Goal: Use online tool/utility: Utilize a website feature to perform a specific function

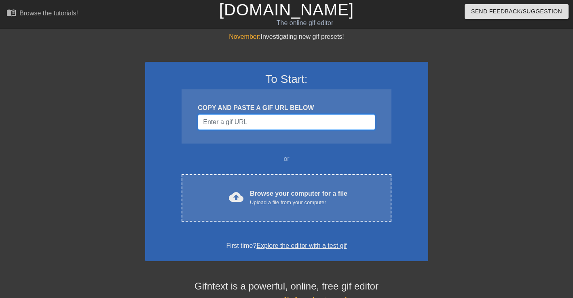
click at [265, 123] on input "Username" at bounding box center [286, 121] width 177 height 15
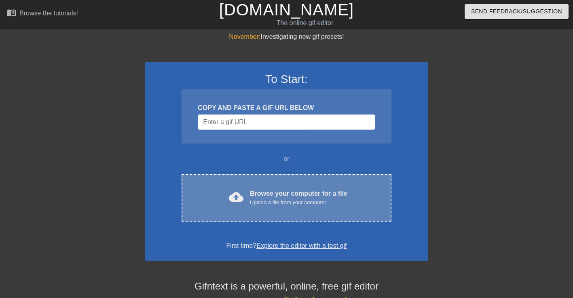
click at [287, 195] on div "Browse your computer for a file Upload a file from your computer" at bounding box center [298, 198] width 97 height 18
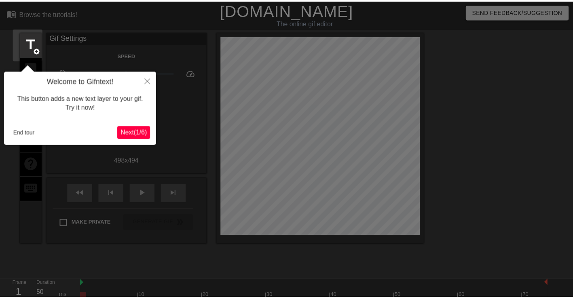
scroll to position [20, 0]
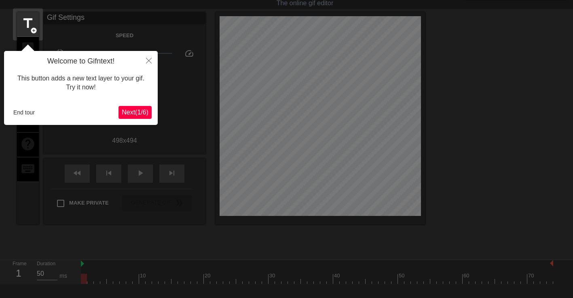
click at [141, 106] on button "Next ( 1 / 6 )" at bounding box center [134, 112] width 33 height 13
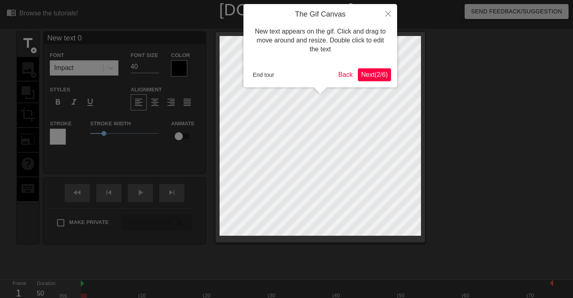
click at [383, 74] on span "Next ( 2 / 6 )" at bounding box center [374, 74] width 27 height 7
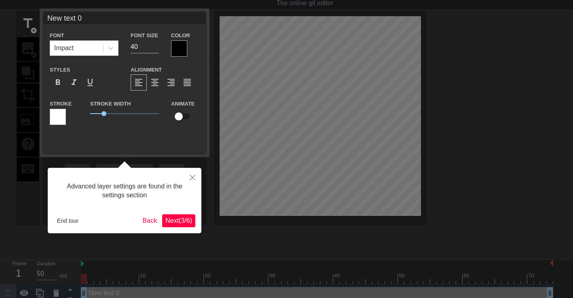
click at [383, 74] on div at bounding box center [286, 142] width 573 height 324
click at [180, 221] on span "Next ( 3 / 6 )" at bounding box center [178, 220] width 27 height 7
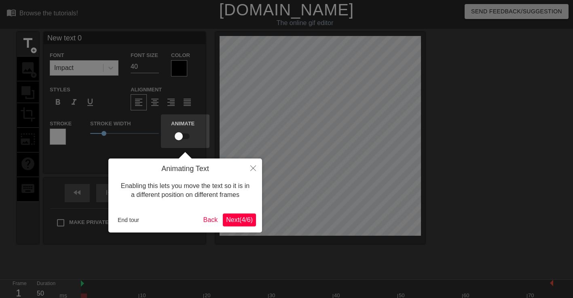
click at [241, 218] on span "Next ( 4 / 6 )" at bounding box center [239, 219] width 27 height 7
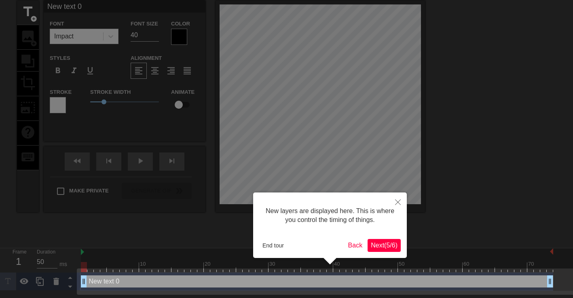
click at [387, 242] on span "Next ( 5 / 6 )" at bounding box center [384, 245] width 27 height 7
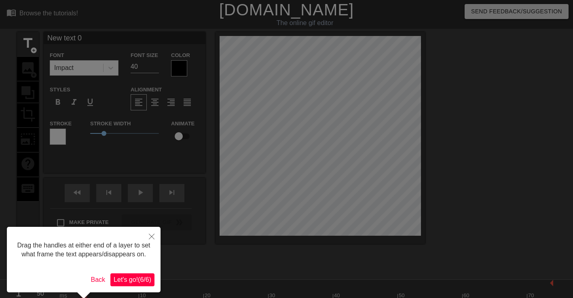
click at [138, 283] on span "Let's go! ( 6 / 6 )" at bounding box center [133, 279] width 38 height 7
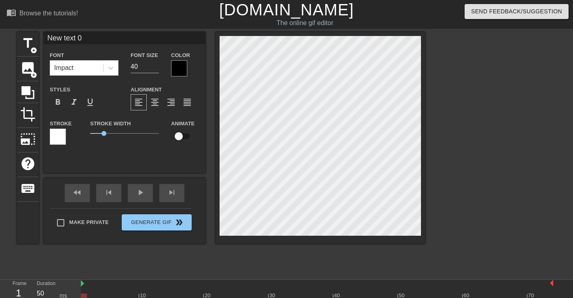
click at [74, 65] on div "Impact" at bounding box center [76, 68] width 53 height 15
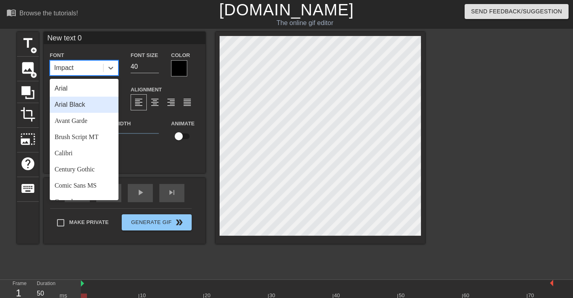
click at [89, 107] on div "Arial Black" at bounding box center [84, 105] width 69 height 16
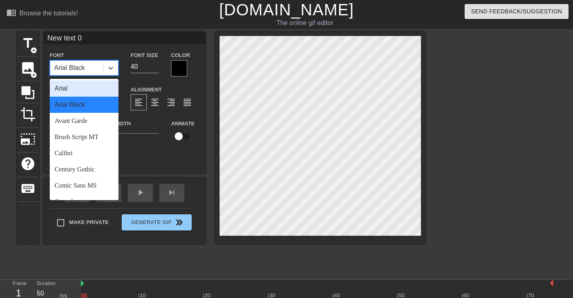
click at [95, 63] on div "Arial Black" at bounding box center [76, 68] width 53 height 15
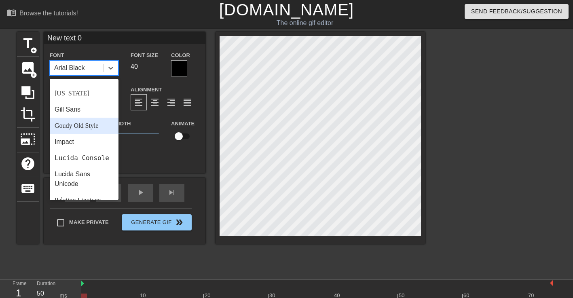
scroll to position [162, 0]
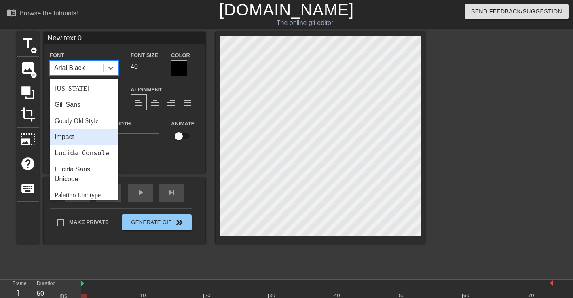
click at [88, 142] on div "Impact" at bounding box center [84, 137] width 69 height 16
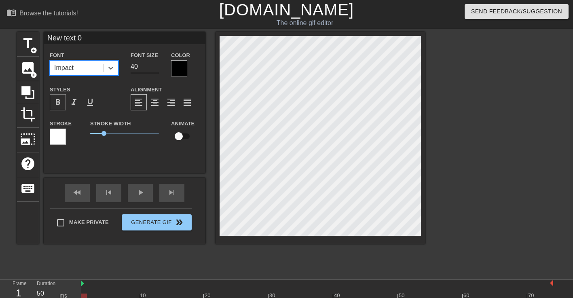
click at [60, 108] on div "format_bold" at bounding box center [58, 102] width 16 height 16
drag, startPoint x: 108, startPoint y: 135, endPoint x: 81, endPoint y: 139, distance: 27.8
click at [81, 139] on div "Stroke Stroke Width 0 Animate" at bounding box center [125, 135] width 162 height 34
click at [31, 51] on span "add_circle" at bounding box center [33, 50] width 7 height 7
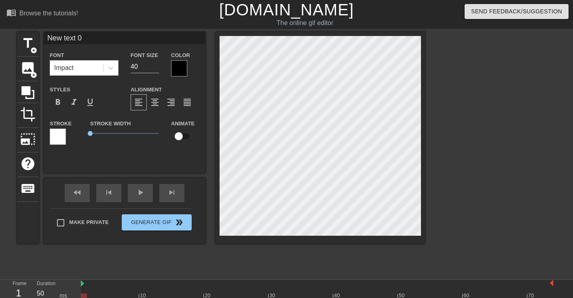
type input "New text 1"
click at [174, 63] on div at bounding box center [179, 68] width 16 height 16
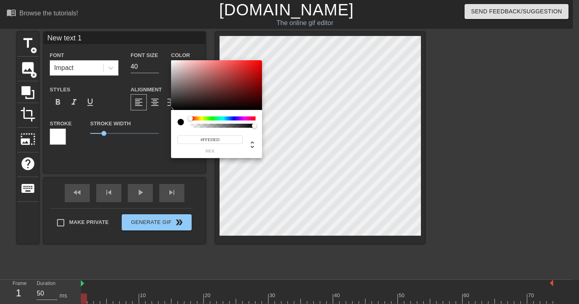
type input "#FFFFFF"
drag, startPoint x: 194, startPoint y: 93, endPoint x: 165, endPoint y: 49, distance: 52.5
click at [165, 49] on div "#FFFFFF hex" at bounding box center [289, 152] width 579 height 304
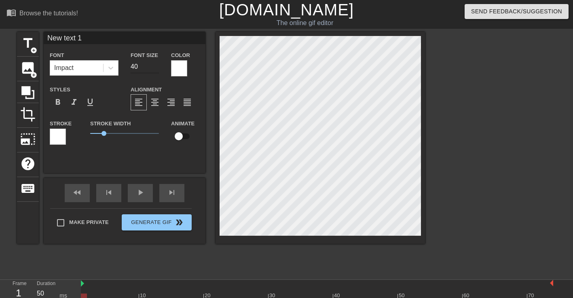
click at [142, 64] on input "40" at bounding box center [145, 66] width 28 height 13
click at [157, 65] on input "41" at bounding box center [145, 66] width 28 height 13
click at [157, 65] on input "42" at bounding box center [145, 66] width 28 height 13
click at [157, 65] on input "43" at bounding box center [145, 66] width 28 height 13
click at [157, 65] on input "44" at bounding box center [145, 66] width 28 height 13
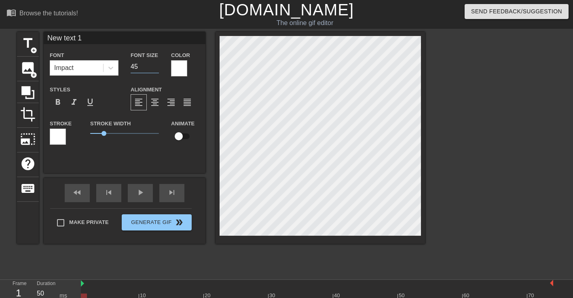
click at [157, 65] on input "45" at bounding box center [145, 66] width 28 height 13
drag, startPoint x: 108, startPoint y: 133, endPoint x: 182, endPoint y: 132, distance: 73.6
click at [182, 132] on div "Stroke Stroke Width 5 Animate" at bounding box center [125, 135] width 162 height 34
click at [148, 70] on input "45" at bounding box center [145, 66] width 28 height 13
click at [157, 64] on input "46" at bounding box center [145, 66] width 28 height 13
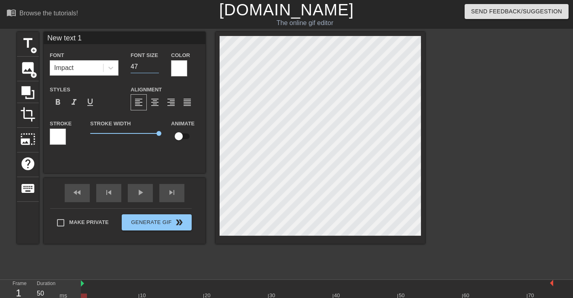
click at [157, 64] on input "47" at bounding box center [145, 66] width 28 height 13
click at [157, 64] on input "48" at bounding box center [145, 66] width 28 height 13
click at [157, 64] on input "49" at bounding box center [145, 66] width 28 height 13
click at [157, 64] on input "50" at bounding box center [145, 66] width 28 height 13
click at [157, 64] on input "51" at bounding box center [145, 66] width 28 height 13
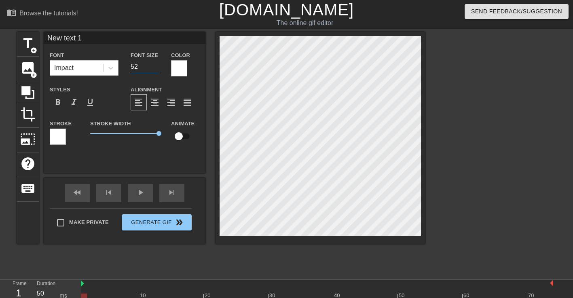
click at [157, 64] on input "52" at bounding box center [145, 66] width 28 height 13
click at [157, 64] on input "53" at bounding box center [145, 66] width 28 height 13
click at [157, 64] on input "54" at bounding box center [145, 66] width 28 height 13
click at [157, 64] on input "55" at bounding box center [145, 66] width 28 height 13
type input "56"
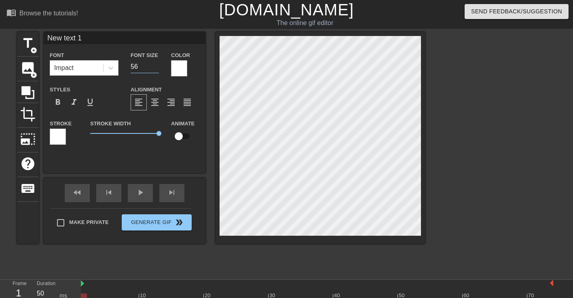
click at [157, 64] on input "56" at bounding box center [145, 66] width 28 height 13
type input "text 1"
type textarea "text 1"
type input "txt 1"
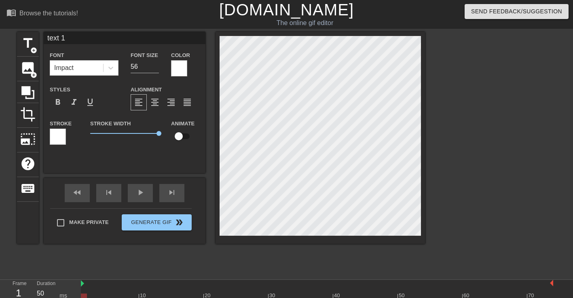
type textarea "txt 1"
type input "xt 1"
type textarea "xt 1"
type input "xt 1"
type textarea "xt 1"
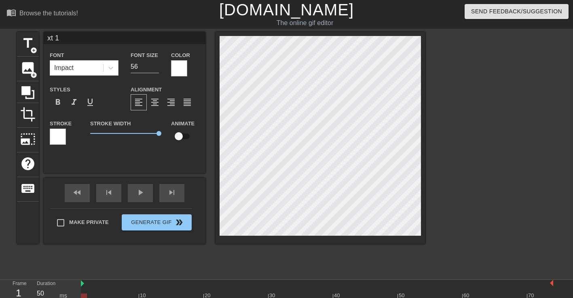
type input "Lxt 1"
type textarea "Lxt 1"
type input "LAxt 1"
type textarea "LAxt 1"
type input "LALxt 1"
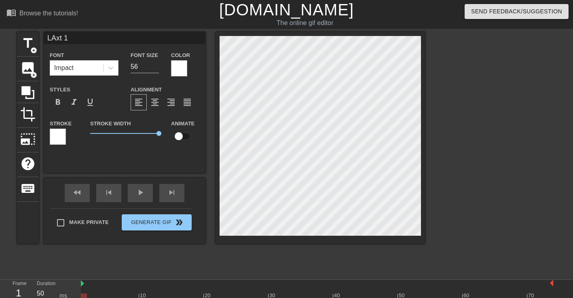
type textarea "LALxt 1"
type input "LALAxt 1"
type textarea "LALAxt 1"
type input "LALALxt 1"
type textarea "LALALxt 1"
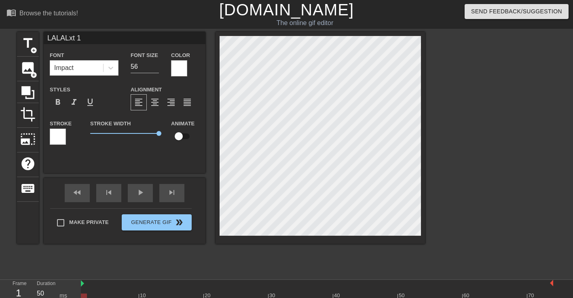
type input "LALALAxt 1"
type textarea "LALALAxt 1"
type input "LALALALxt 1"
type textarea "LALALALxt 1"
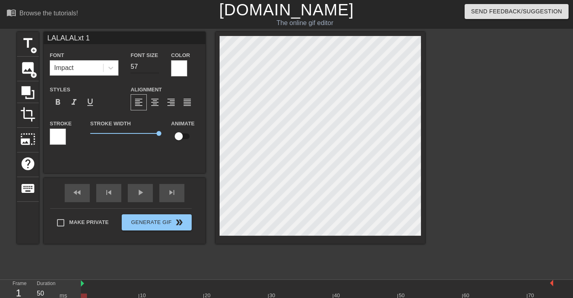
click at [158, 65] on input "57" at bounding box center [145, 66] width 28 height 13
click at [158, 65] on input "58" at bounding box center [145, 66] width 28 height 13
click at [158, 65] on input "59" at bounding box center [145, 66] width 28 height 13
click at [158, 65] on input "60" at bounding box center [145, 66] width 28 height 13
click at [158, 65] on input "61" at bounding box center [145, 66] width 28 height 13
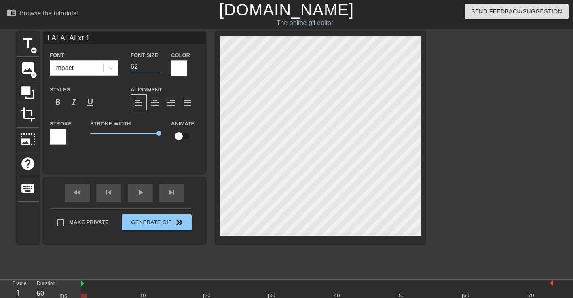
click at [158, 65] on input "62" at bounding box center [145, 66] width 28 height 13
click at [158, 65] on input "63" at bounding box center [145, 66] width 28 height 13
click at [158, 65] on input "64" at bounding box center [145, 66] width 28 height 13
click at [158, 65] on input "65" at bounding box center [145, 66] width 28 height 13
click at [158, 65] on input "66" at bounding box center [145, 66] width 28 height 13
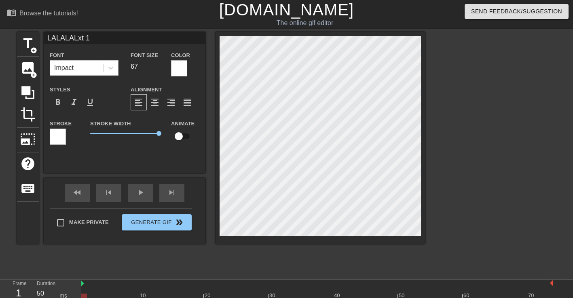
click at [158, 65] on input "67" at bounding box center [145, 66] width 28 height 13
type input "68"
click at [158, 65] on input "68" at bounding box center [145, 66] width 28 height 13
click at [461, 97] on div at bounding box center [495, 153] width 121 height 243
click at [178, 66] on div at bounding box center [179, 68] width 16 height 16
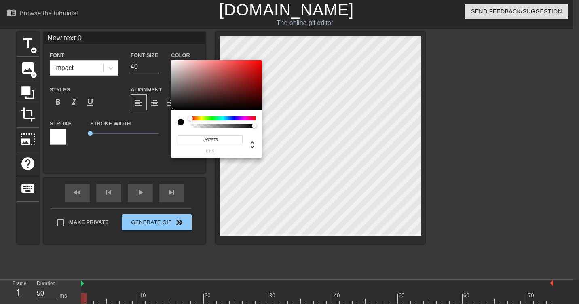
type input "#FFFFFF"
drag, startPoint x: 189, startPoint y: 89, endPoint x: 154, endPoint y: 23, distance: 74.2
click at [154, 23] on div "#FFFFFF hex" at bounding box center [289, 152] width 579 height 304
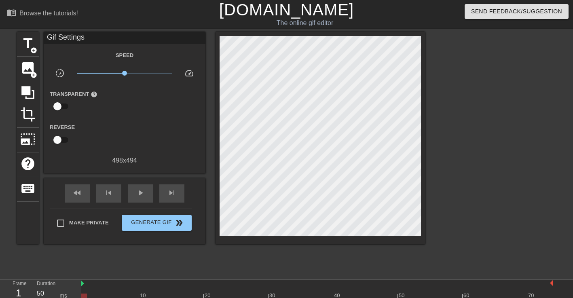
click at [460, 93] on div at bounding box center [495, 153] width 121 height 243
click at [30, 41] on span "title" at bounding box center [27, 43] width 15 height 15
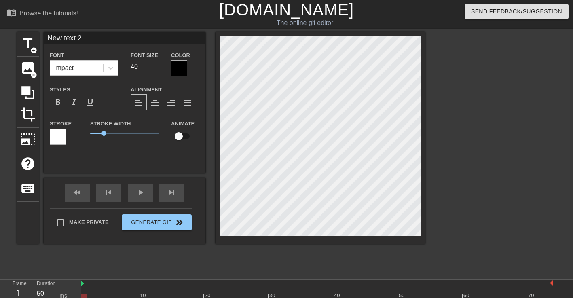
click at [61, 132] on div at bounding box center [58, 137] width 16 height 16
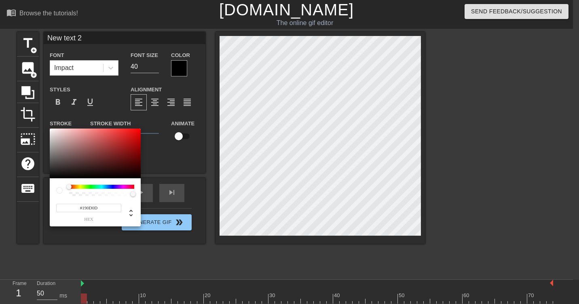
type input "#000000"
drag, startPoint x: 97, startPoint y: 172, endPoint x: 52, endPoint y: 197, distance: 51.8
click at [51, 198] on div "#000000 hex" at bounding box center [95, 178] width 91 height 98
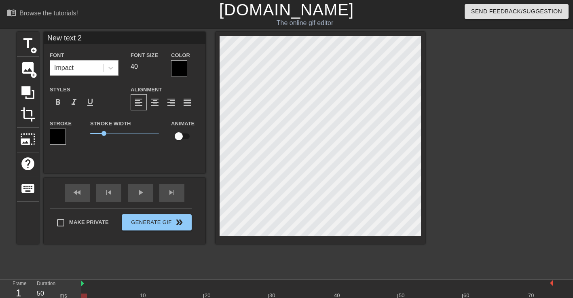
scroll to position [1, 2]
type input "New teSxt 2"
type textarea "New teSxt 2"
type input "New text 2"
type textarea "New text 2"
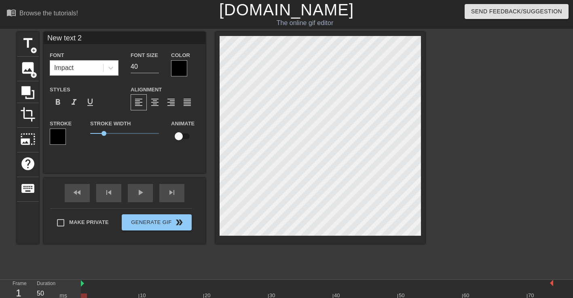
type input "New txt 2"
type textarea "New txt 2"
type input "New xt 2"
type textarea "New xt 2"
type input "Newxt 2"
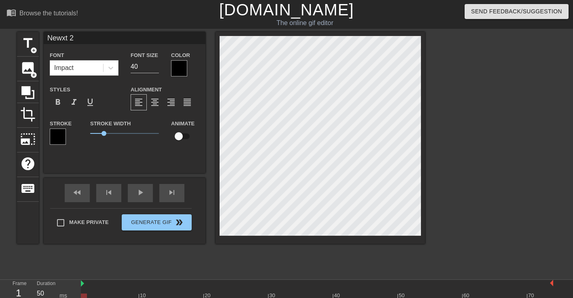
type textarea "Newxt 2"
type input "Next 2"
type textarea "Next 2"
type input "Nxt 2"
type textarea "Nxt 2"
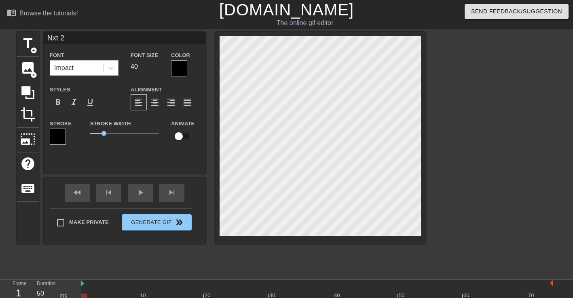
type input "xt 2"
type textarea "xt 2"
type input "sxt 2"
type textarea "sxt 2"
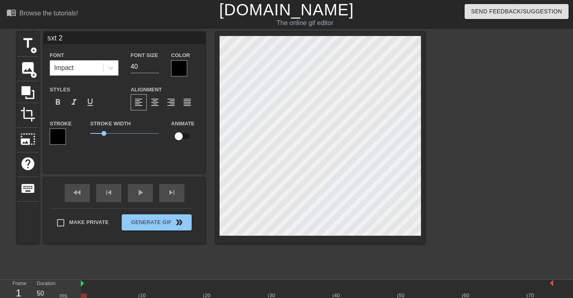
type input "sxt"
type textarea "sxt"
type input "sxt"
type textarea "sxt"
type input "sx"
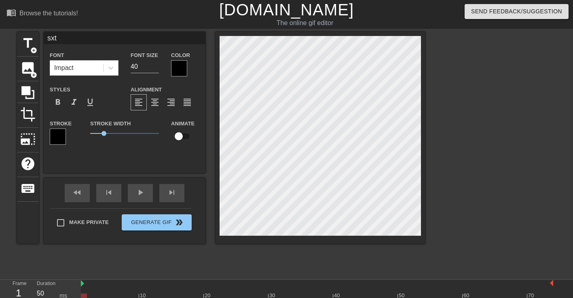
type textarea "sx"
type input "s"
type textarea "s"
type input "s"
type textarea "s"
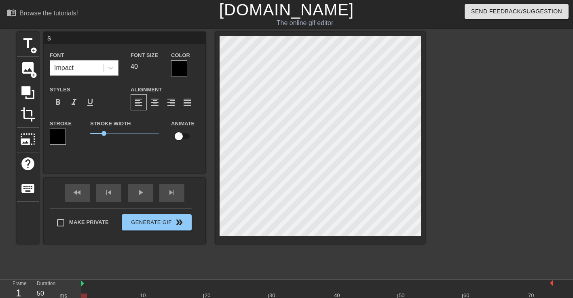
type input "sp"
type textarea "sp"
type input "s"
type textarea "s"
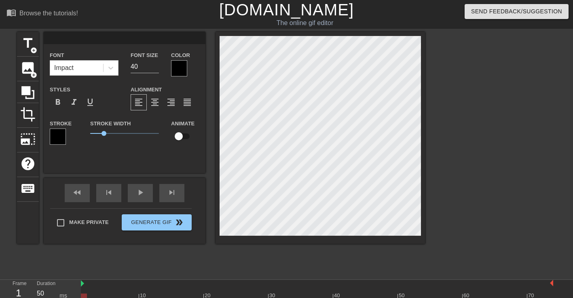
type input "S"
type textarea "S"
type input "SP"
type textarea "SP"
type input "SPA"
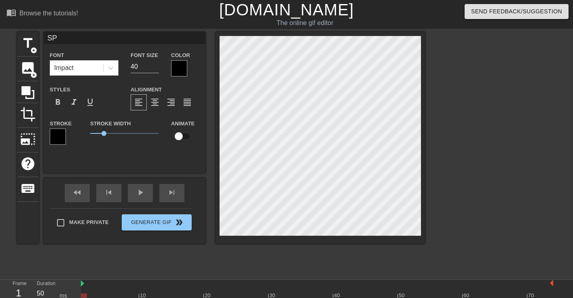
type textarea "SPA"
type input "SPAR"
type textarea "SPAR"
type input "SPART"
type textarea "SPART"
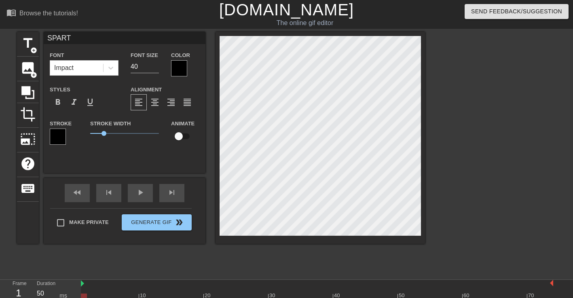
type input "SPARTE"
type textarea "SPARTE"
type input "SPART"
type textarea "SPART"
type input "SPAR"
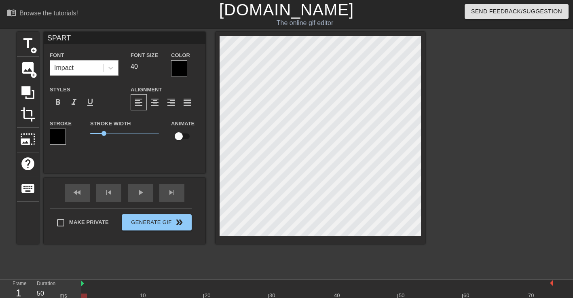
type textarea "SPAR"
type input "SPA"
type textarea "SPA"
type input "SP"
type textarea "SP"
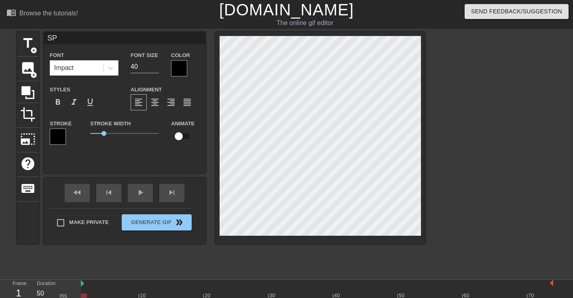
type input "S"
type textarea "S"
type input "s"
type textarea "s"
type input "sp"
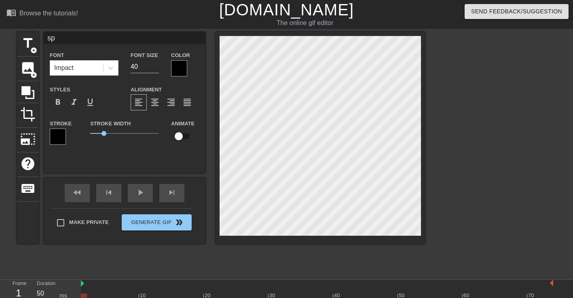
type textarea "spa"
type input "spar"
type textarea "spar"
type input "spart"
type textarea "spart"
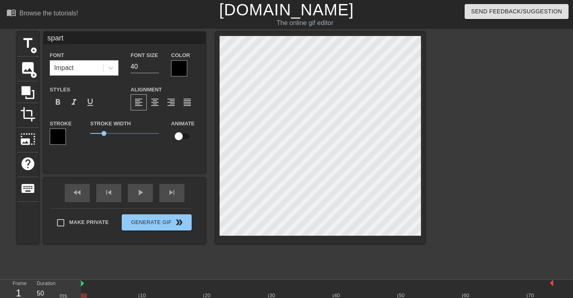
type input "sparte"
type textarea "sparte"
type input "sparten"
type textarea "sparten"
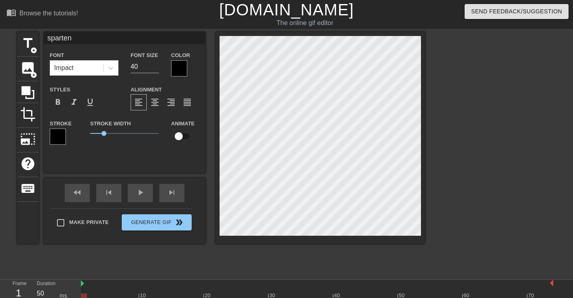
click at [469, 134] on div at bounding box center [495, 153] width 121 height 243
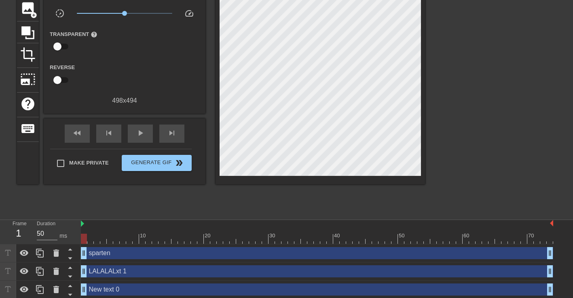
scroll to position [62, 0]
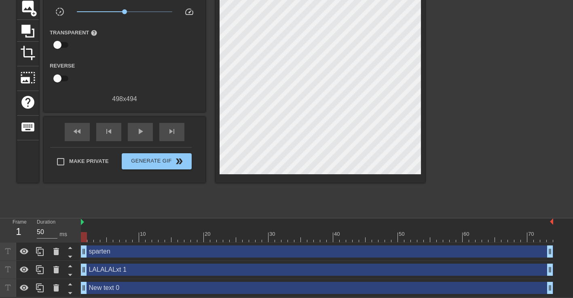
click at [80, 221] on div at bounding box center [81, 222] width 4 height 8
click at [84, 220] on img at bounding box center [82, 222] width 3 height 6
click at [84, 219] on div at bounding box center [317, 222] width 472 height 8
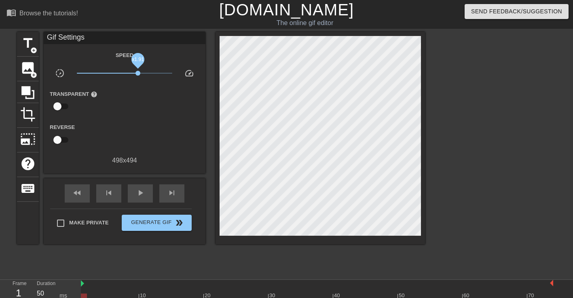
drag, startPoint x: 124, startPoint y: 73, endPoint x: 138, endPoint y: 73, distance: 14.2
click at [138, 73] on span "x1.91" at bounding box center [137, 73] width 5 height 5
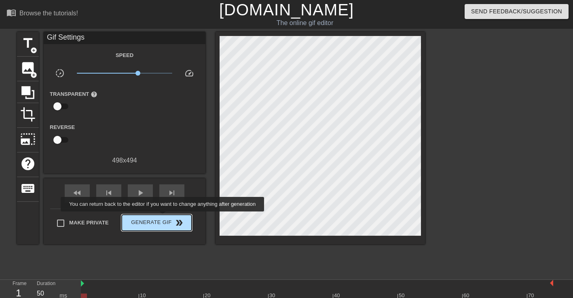
click at [168, 228] on button "Generate Gif double_arrow" at bounding box center [157, 223] width 70 height 16
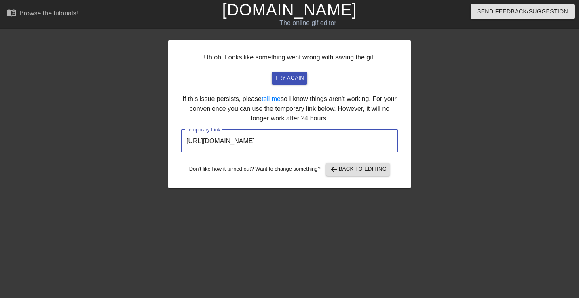
drag, startPoint x: 364, startPoint y: 145, endPoint x: 181, endPoint y: 142, distance: 183.2
click at [181, 142] on input "[URL][DOMAIN_NAME]" at bounding box center [290, 141] width 218 height 23
drag, startPoint x: 181, startPoint y: 142, endPoint x: 216, endPoint y: 141, distance: 35.6
click at [339, 169] on span "arrow_back" at bounding box center [334, 170] width 10 height 10
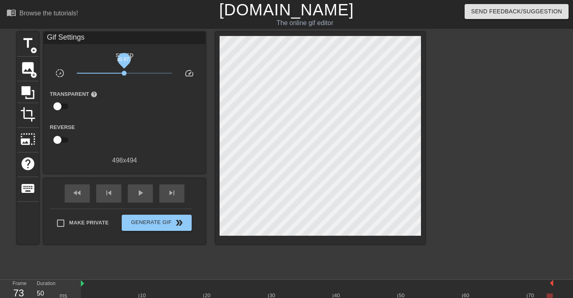
drag, startPoint x: 135, startPoint y: 72, endPoint x: 124, endPoint y: 72, distance: 10.9
click at [124, 72] on span "x0.977" at bounding box center [124, 73] width 5 height 5
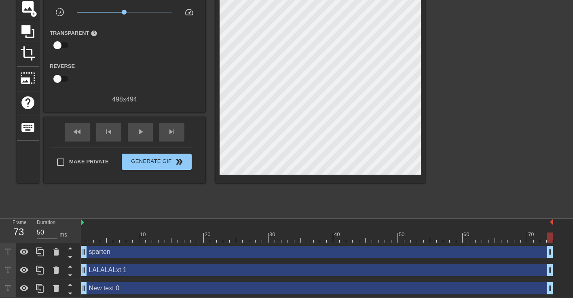
scroll to position [62, 0]
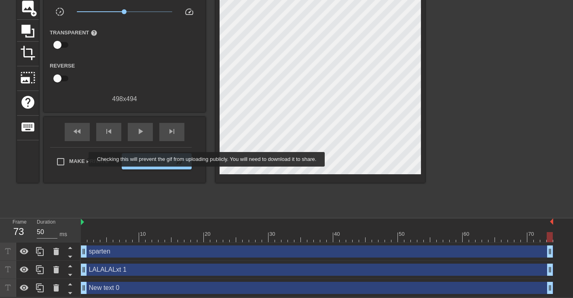
click at [76, 161] on span "Make Private" at bounding box center [89, 161] width 40 height 8
click at [69, 161] on input "Make Private" at bounding box center [60, 161] width 17 height 17
click at [75, 161] on span "Make Private" at bounding box center [89, 161] width 40 height 8
click at [69, 161] on input "Make Private" at bounding box center [60, 161] width 17 height 17
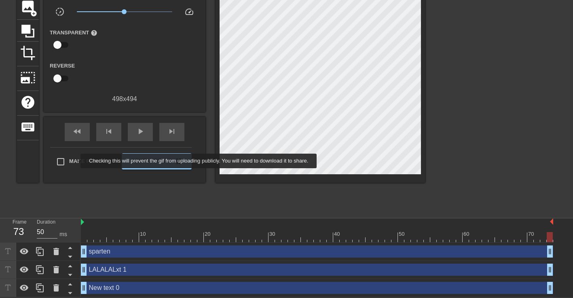
click at [75, 161] on span "Make Private" at bounding box center [89, 161] width 40 height 8
click at [69, 161] on input "Make Private" at bounding box center [60, 161] width 17 height 17
click at [75, 161] on span "Make Private" at bounding box center [89, 161] width 40 height 8
click at [69, 161] on input "Make Private" at bounding box center [60, 161] width 17 height 17
click at [75, 161] on span "Make Private" at bounding box center [89, 161] width 40 height 8
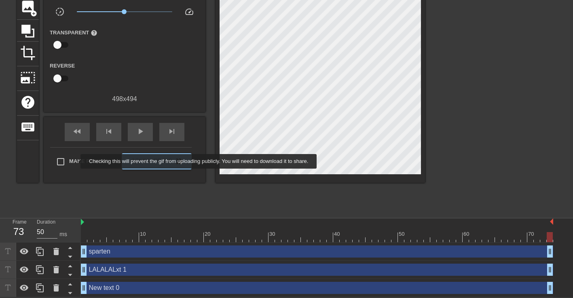
click at [69, 161] on input "Make Private" at bounding box center [60, 161] width 17 height 17
checkbox input "true"
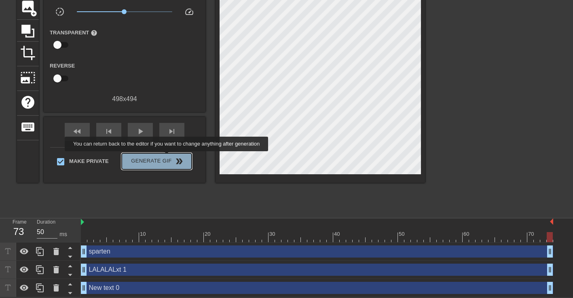
click at [167, 157] on span "Generate Gif double_arrow" at bounding box center [156, 162] width 63 height 10
